Goal: Task Accomplishment & Management: Use online tool/utility

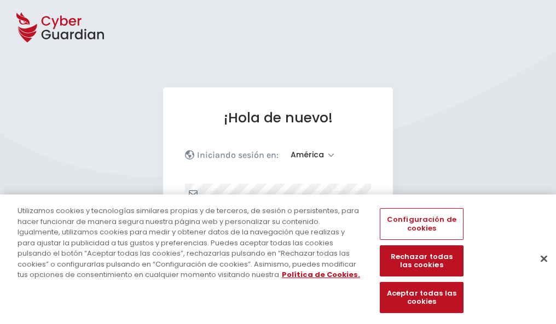
select select "América"
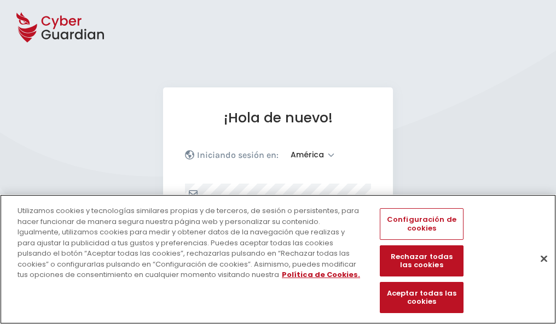
scroll to position [143, 0]
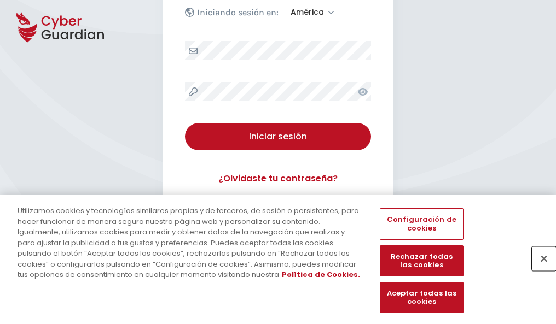
click at [538, 270] on button "Cerrar" at bounding box center [544, 259] width 24 height 24
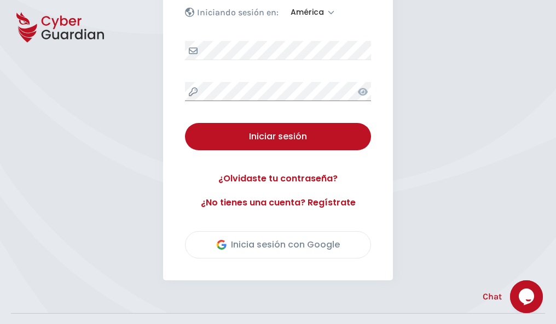
scroll to position [248, 0]
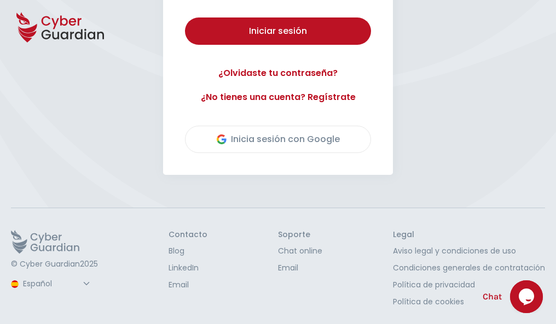
click at [185, 18] on button "Iniciar sesión" at bounding box center [278, 31] width 186 height 27
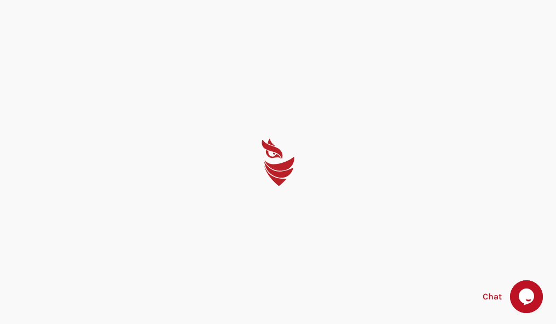
scroll to position [0, 0]
select select "English"
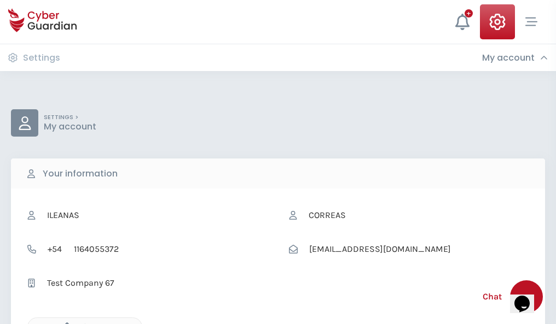
click at [64, 323] on icon "button" at bounding box center [64, 327] width 9 height 9
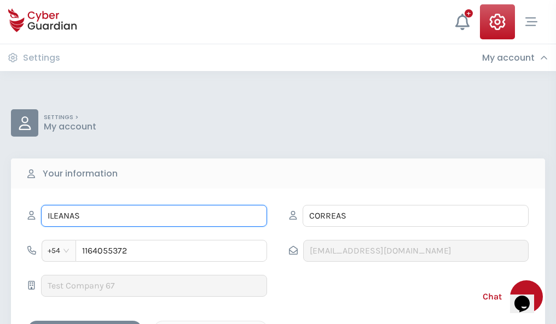
click at [154, 216] on input "ILEANAS" at bounding box center [154, 216] width 226 height 22
type input "I"
type input "Guiomar"
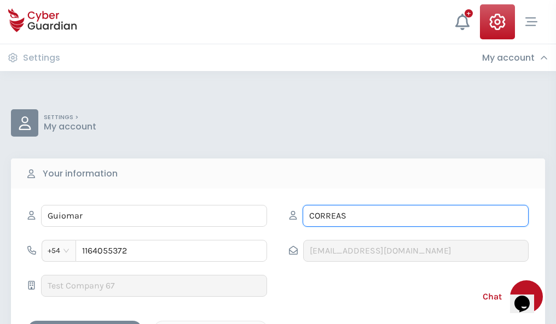
click at [415, 216] on input "CORREAS" at bounding box center [416, 216] width 226 height 22
type input "C"
type input "Castelló"
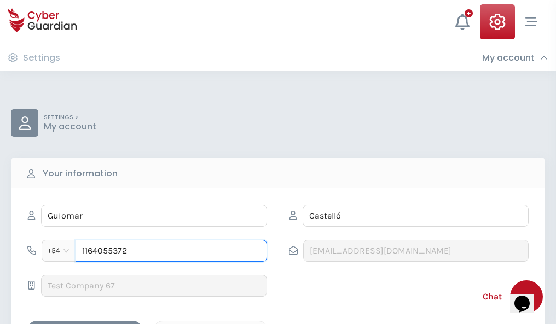
click at [171, 251] on input "1164055372" at bounding box center [172, 251] width 192 height 22
type input "1"
type input "4873999958"
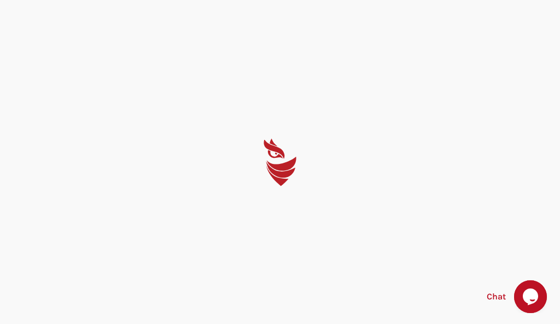
select select "English"
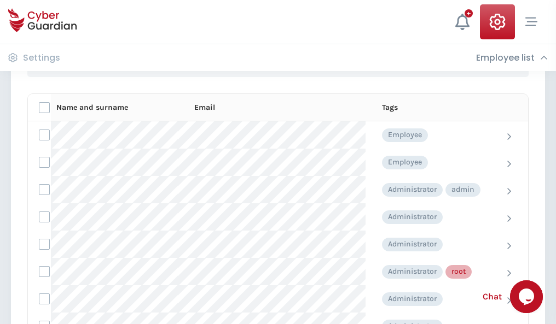
scroll to position [550, 0]
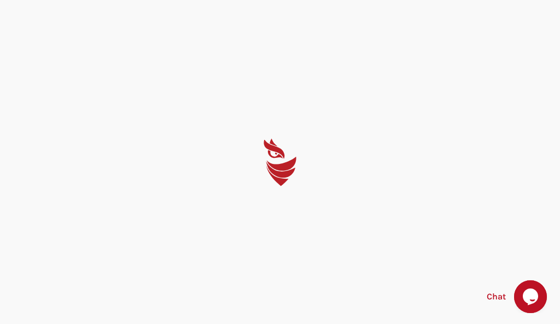
select select "English"
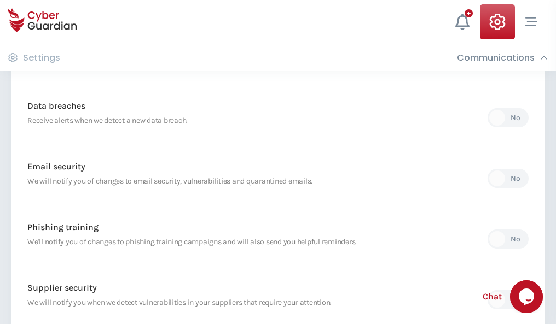
scroll to position [576, 0]
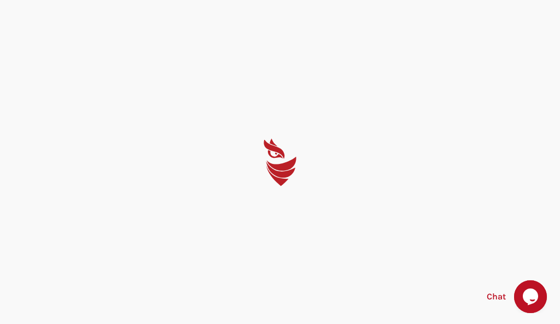
select select "English"
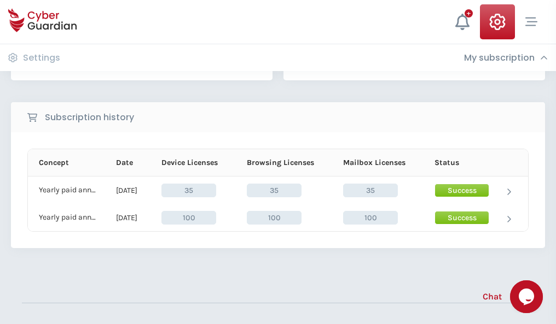
scroll to position [305, 0]
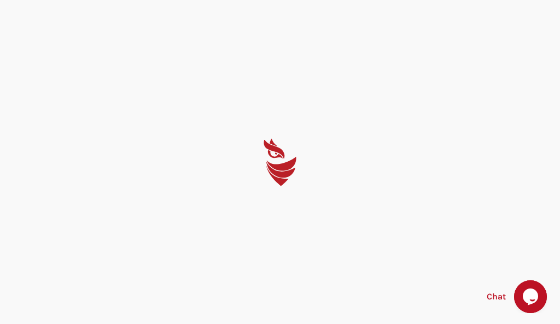
select select "English"
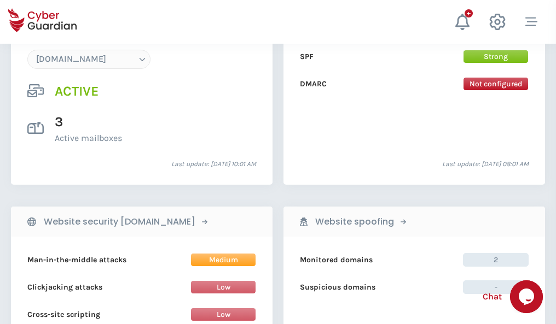
scroll to position [1166, 0]
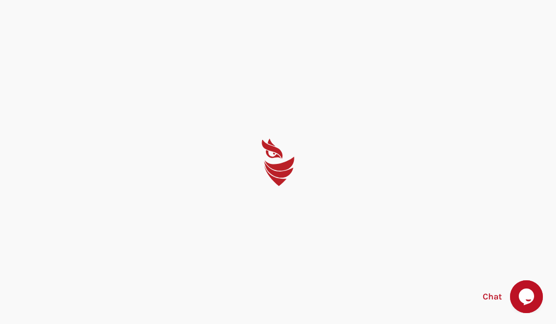
select select "English"
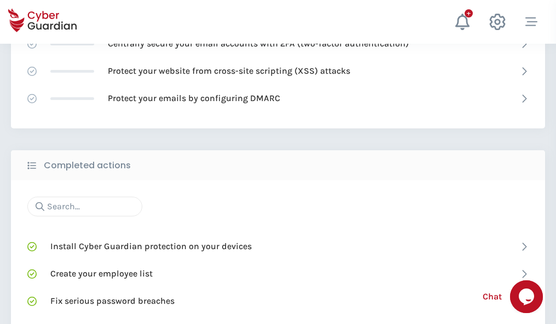
scroll to position [729, 0]
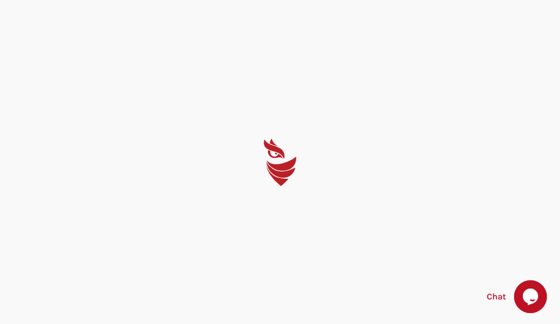
select select "English"
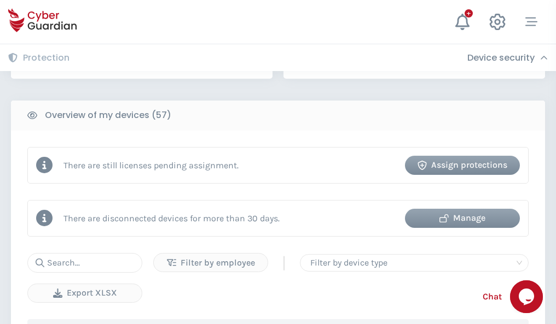
scroll to position [1060, 0]
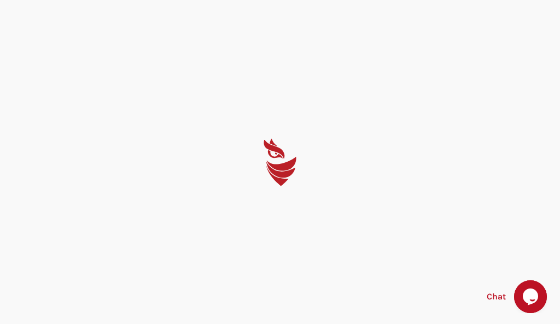
select select "English"
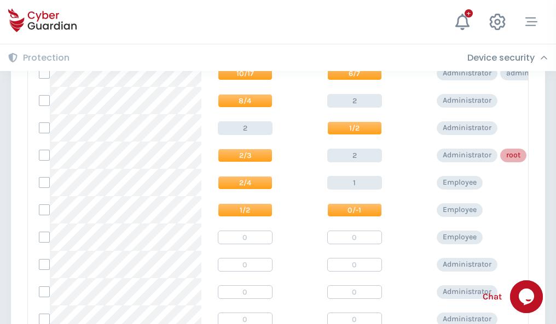
scroll to position [552, 0]
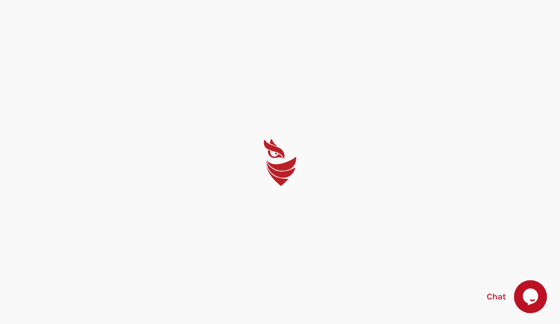
select select "English"
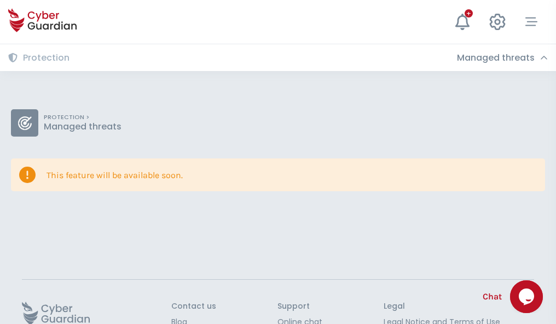
scroll to position [71, 0]
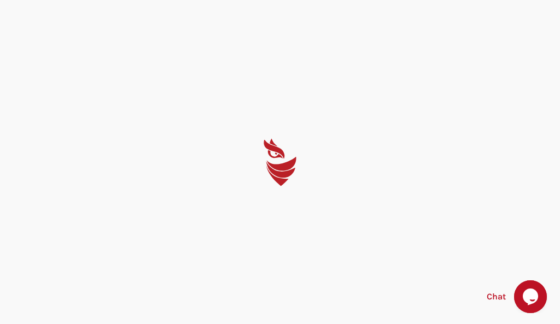
select select "English"
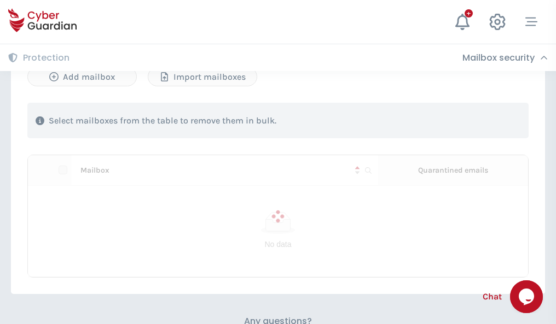
scroll to position [468, 0]
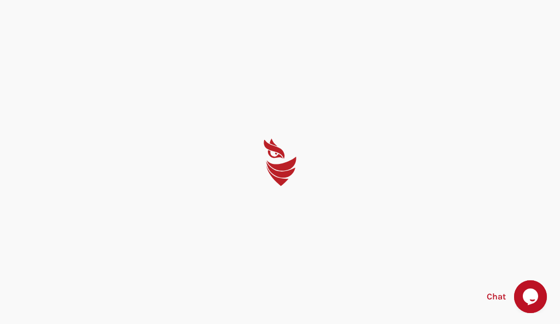
select select "English"
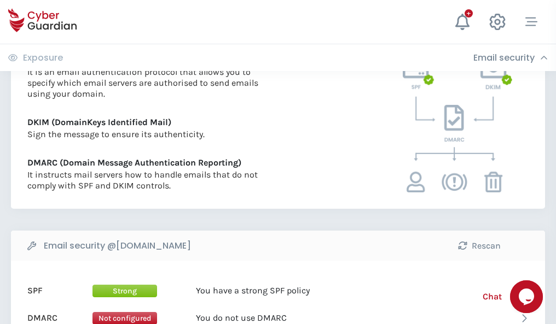
scroll to position [590, 0]
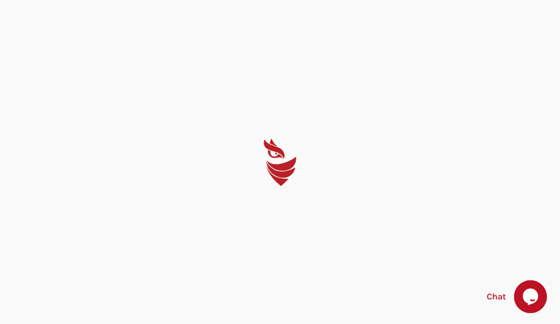
select select "English"
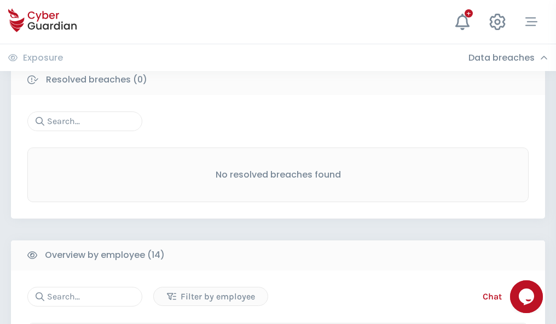
scroll to position [988, 0]
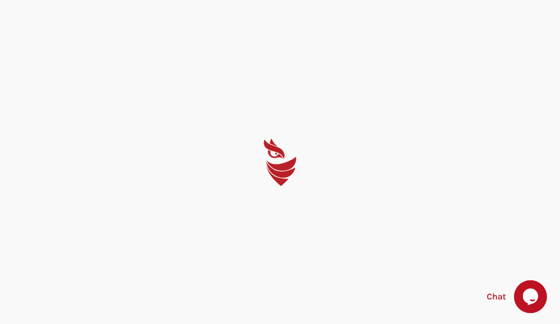
select select "English"
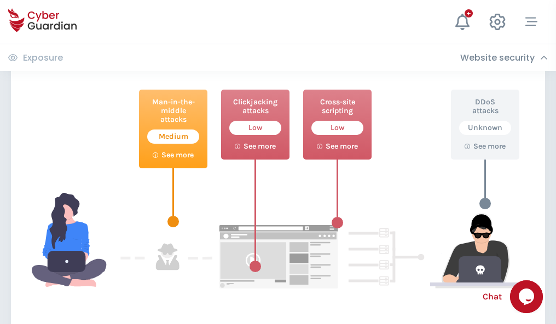
scroll to position [596, 0]
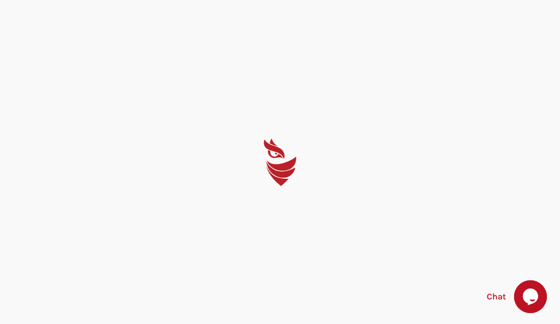
select select "English"
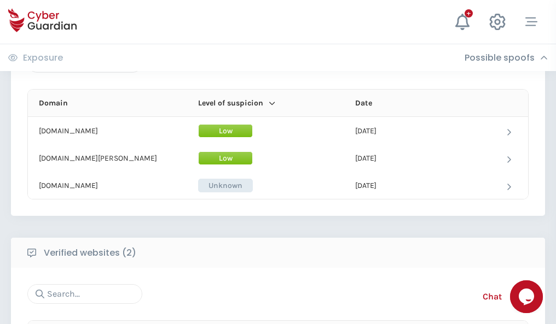
scroll to position [657, 0]
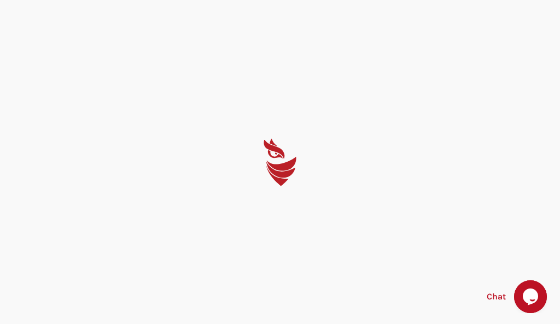
select select "English"
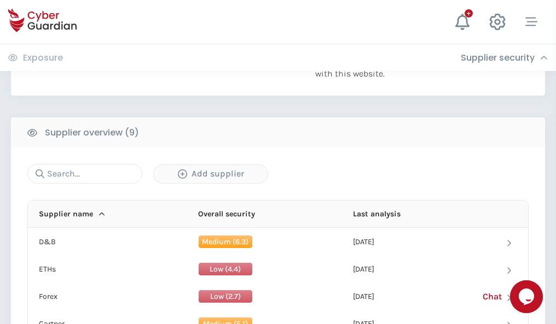
scroll to position [763, 0]
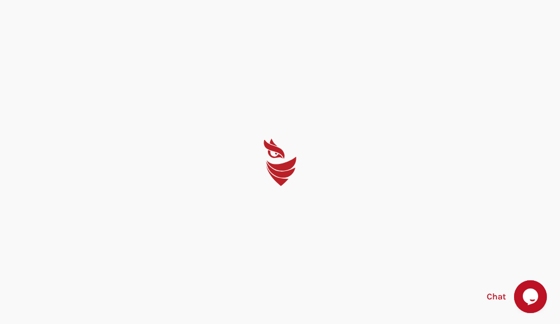
select select "English"
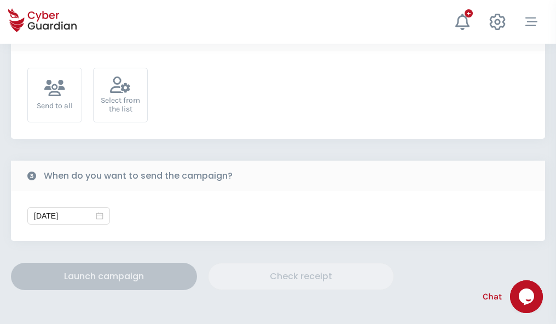
scroll to position [401, 0]
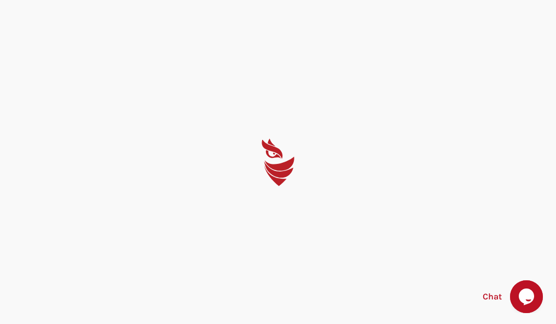
select select "English"
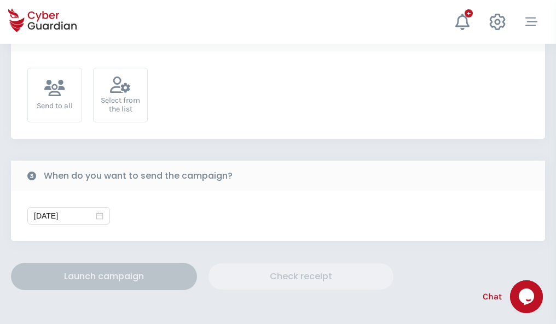
scroll to position [401, 0]
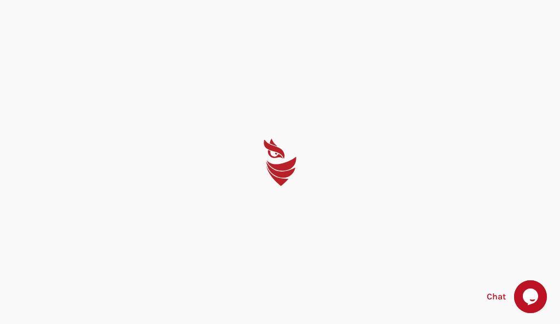
select select "English"
